Goal: Transaction & Acquisition: Purchase product/service

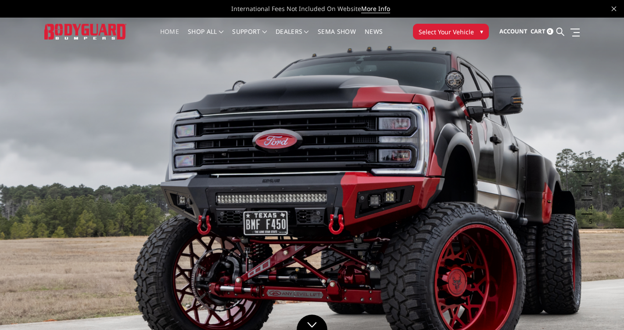
click at [450, 33] on span "Select Your Vehicle" at bounding box center [446, 31] width 55 height 9
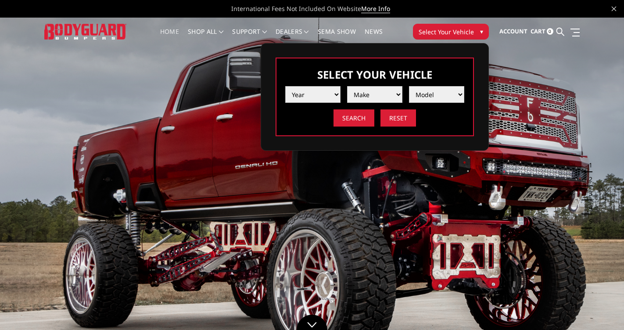
select select "yr_2019"
select select "mk_ford"
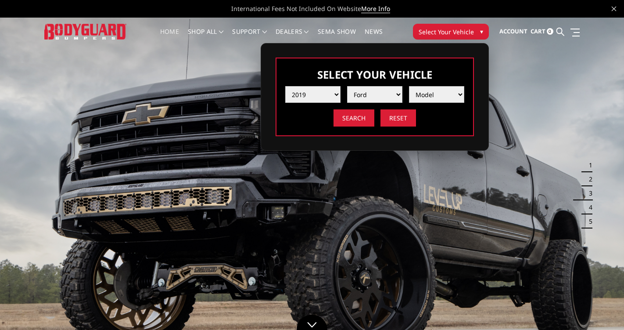
select select "md_f150"
click at [352, 119] on input "Search" at bounding box center [354, 117] width 41 height 17
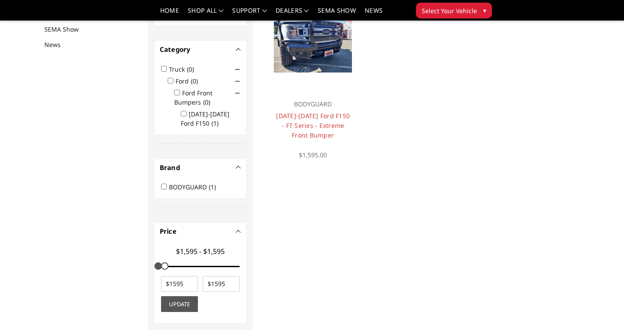
scroll to position [114, 0]
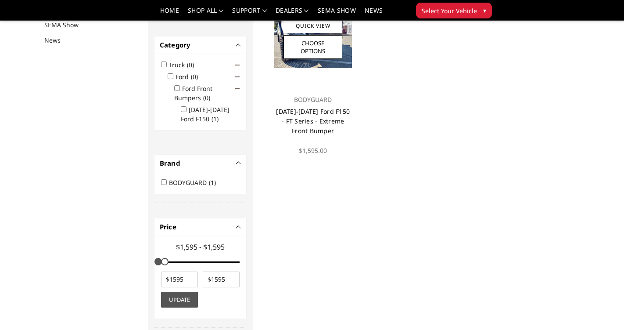
click at [322, 123] on link "[DATE]-[DATE] Ford F150 - FT Series - Extreme Front Bumper" at bounding box center [313, 121] width 74 height 28
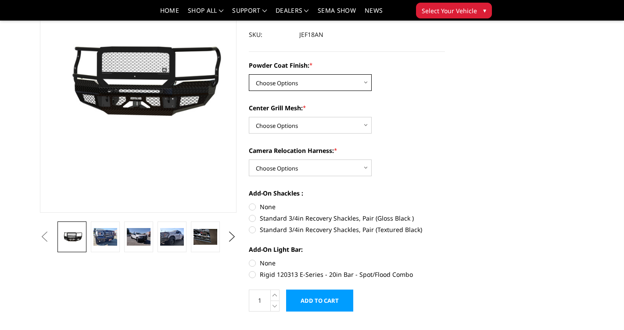
scroll to position [100, 0]
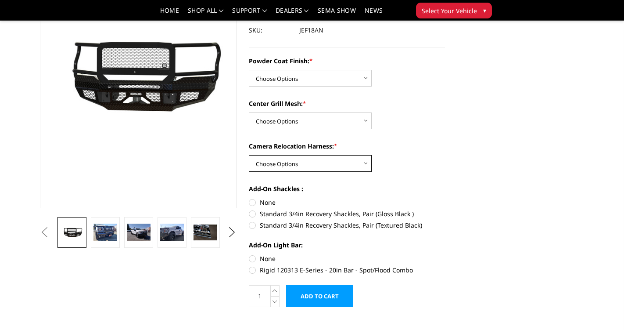
click at [363, 165] on select "Choose Options WITH Camera Relocation Harness WITHOUT Camera Relocation Harness" at bounding box center [310, 163] width 123 height 17
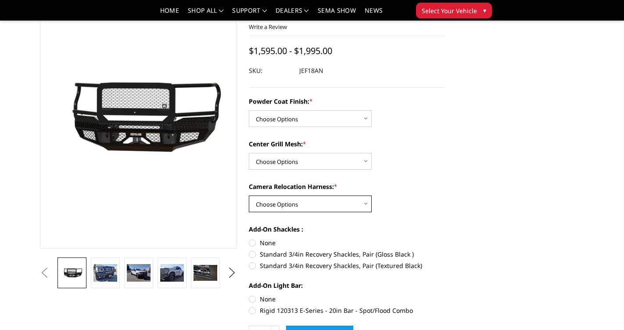
scroll to position [60, 0]
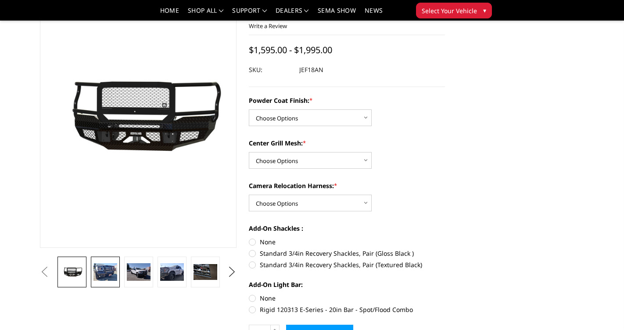
click at [106, 270] on img at bounding box center [106, 272] width 24 height 18
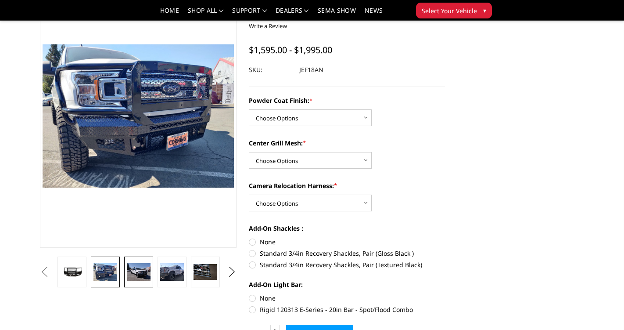
click at [140, 270] on img at bounding box center [139, 272] width 24 height 18
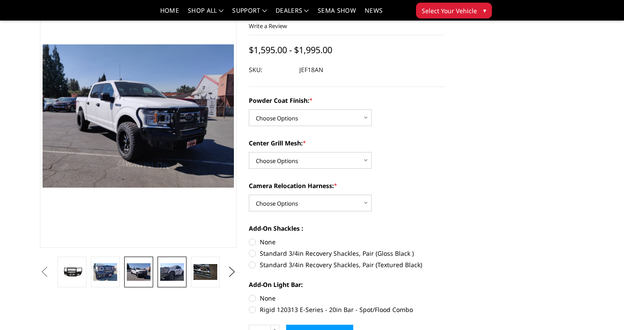
click at [173, 270] on img at bounding box center [172, 272] width 24 height 18
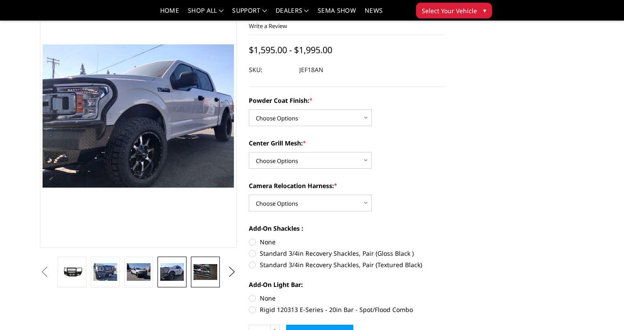
click at [203, 272] on img at bounding box center [206, 272] width 24 height 16
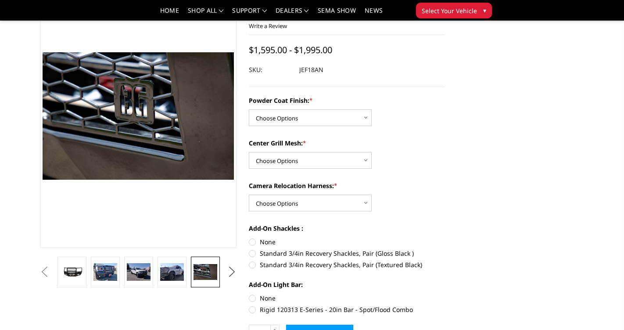
click at [232, 272] on button "Next" at bounding box center [231, 271] width 13 height 13
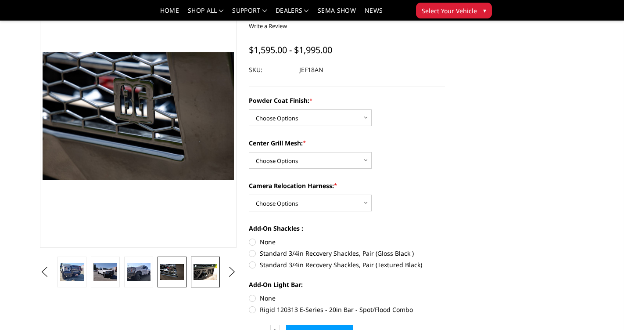
click at [210, 274] on img at bounding box center [206, 272] width 24 height 16
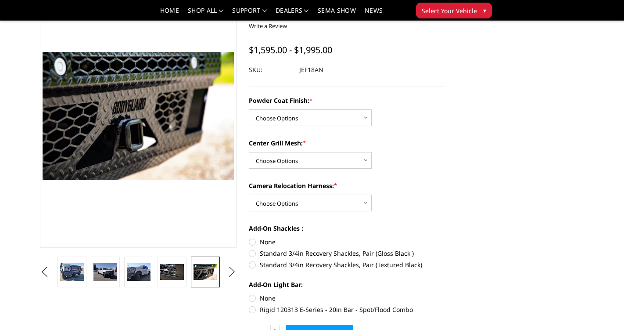
click at [231, 275] on button "Next" at bounding box center [231, 271] width 13 height 13
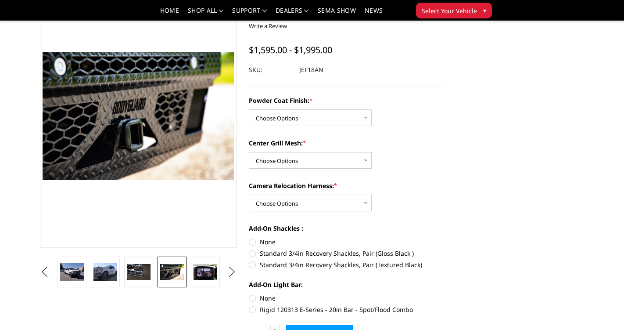
click at [231, 275] on button "Next" at bounding box center [231, 271] width 13 height 13
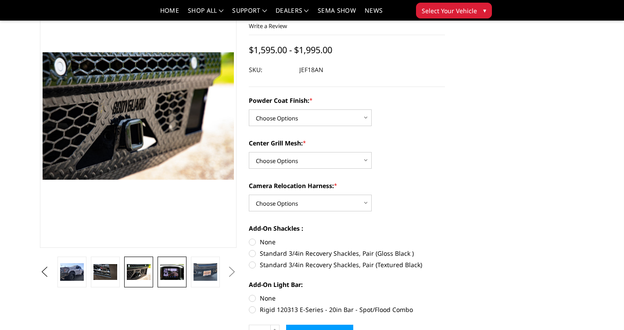
click at [173, 274] on img at bounding box center [172, 272] width 24 height 16
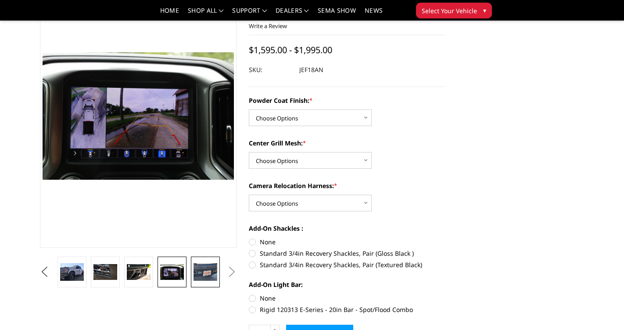
click at [202, 272] on img at bounding box center [206, 272] width 24 height 18
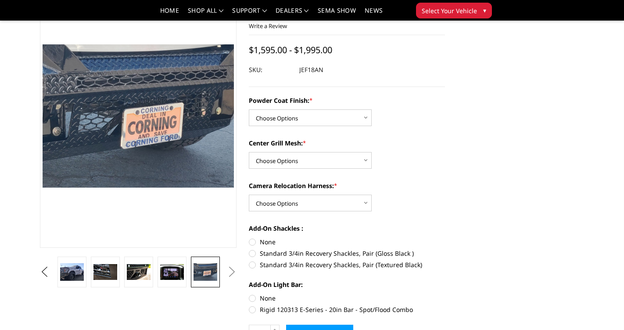
click at [232, 271] on button "Next" at bounding box center [231, 271] width 13 height 13
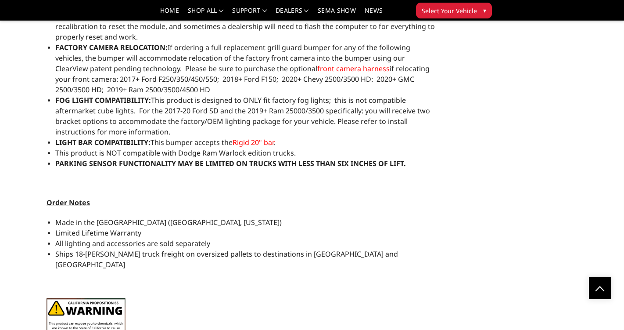
scroll to position [753, 0]
